Goal: Task Accomplishment & Management: Use online tool/utility

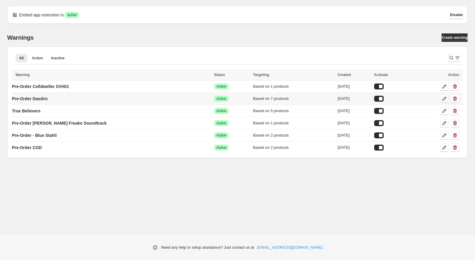
click at [443, 99] on icon at bounding box center [444, 99] width 6 height 6
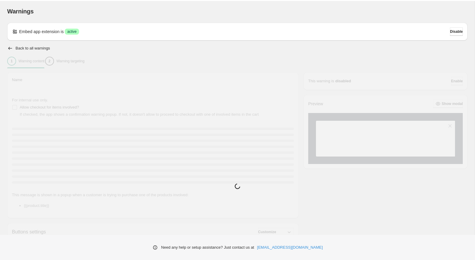
type input "**********"
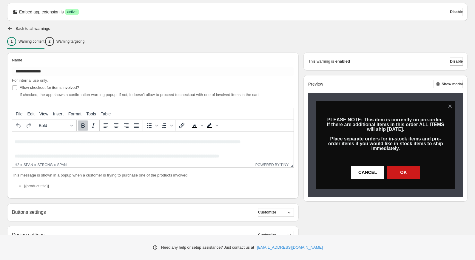
scroll to position [19, 0]
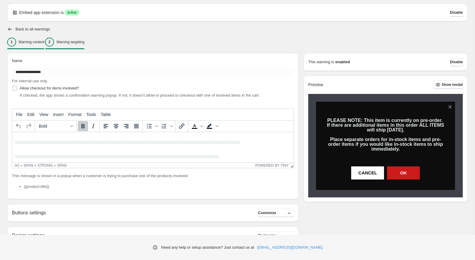
click at [81, 41] on p "Warning targeting" at bounding box center [70, 42] width 28 height 5
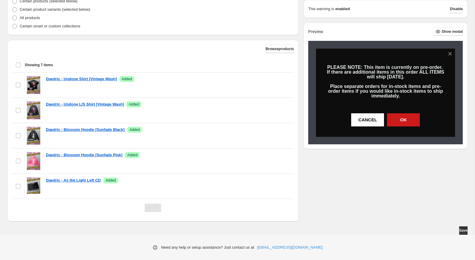
scroll to position [157, 0]
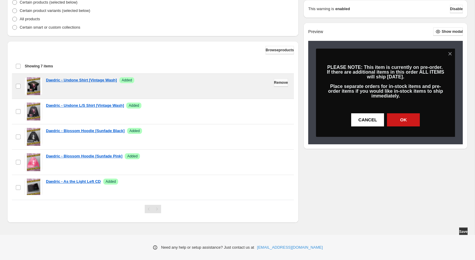
click at [281, 83] on span "Remove" at bounding box center [281, 82] width 14 height 5
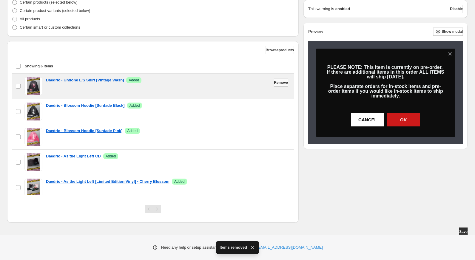
click at [279, 83] on span "Remove" at bounding box center [281, 82] width 14 height 5
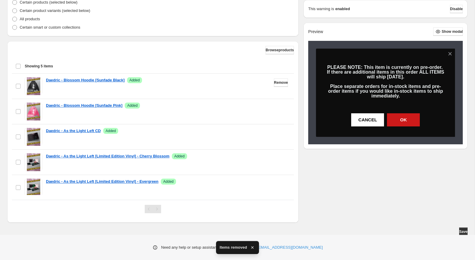
click at [279, 83] on span "Remove" at bounding box center [281, 82] width 14 height 5
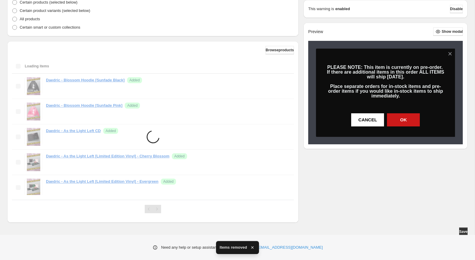
scroll to position [138, 0]
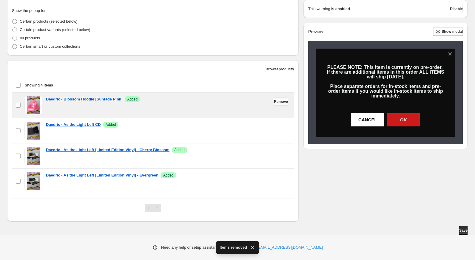
click at [277, 103] on span "Remove" at bounding box center [281, 101] width 14 height 5
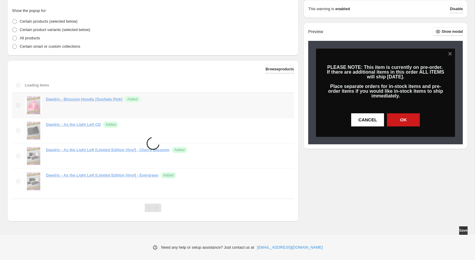
scroll to position [113, 0]
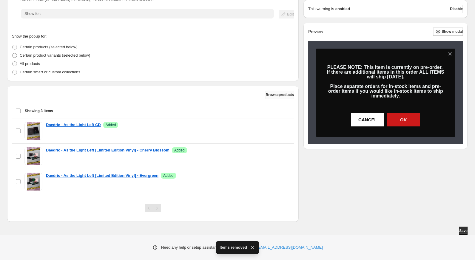
click at [276, 95] on span "Browse products" at bounding box center [279, 94] width 28 height 5
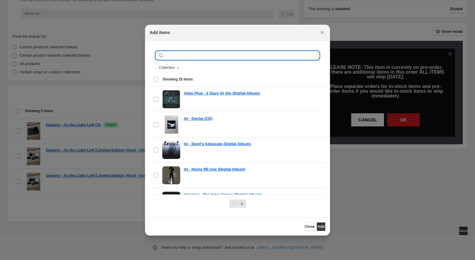
click at [191, 55] on input ":r1e:" at bounding box center [242, 55] width 154 height 8
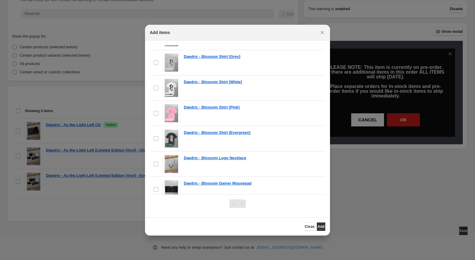
scroll to position [166, 0]
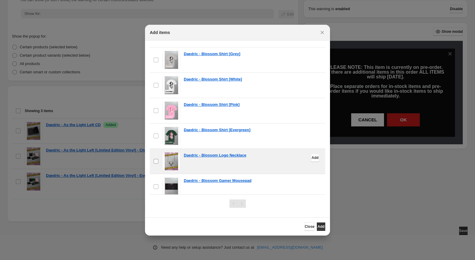
type input "**********"
click at [320, 226] on span "Add" at bounding box center [320, 226] width 7 height 5
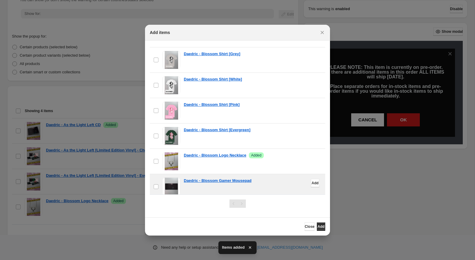
click at [304, 225] on span "Close" at bounding box center [309, 226] width 10 height 5
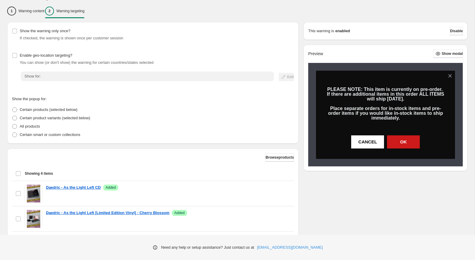
scroll to position [138, 0]
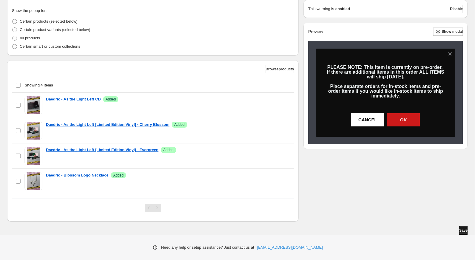
click at [459, 231] on span "Save" at bounding box center [463, 230] width 8 height 5
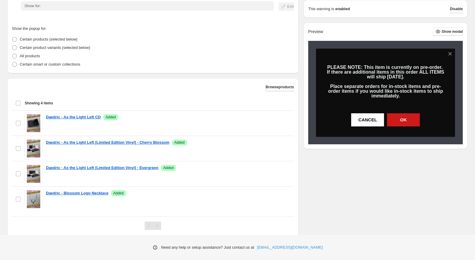
scroll to position [0, 0]
